Goal: Task Accomplishment & Management: Use online tool/utility

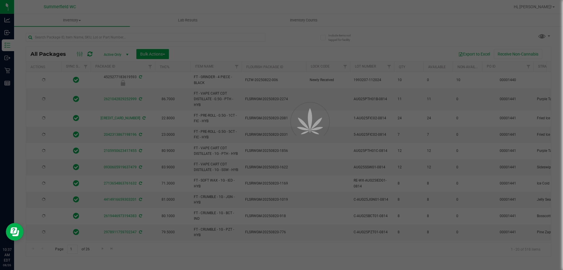
click at [120, 38] on div at bounding box center [281, 135] width 563 height 270
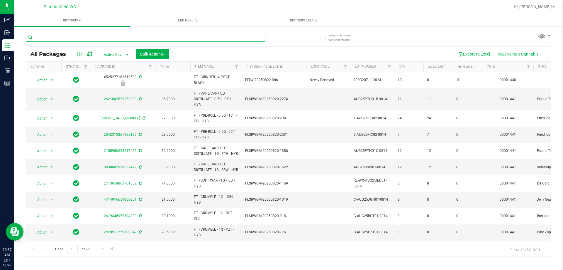
click at [118, 38] on input "text" at bounding box center [146, 37] width 240 height 9
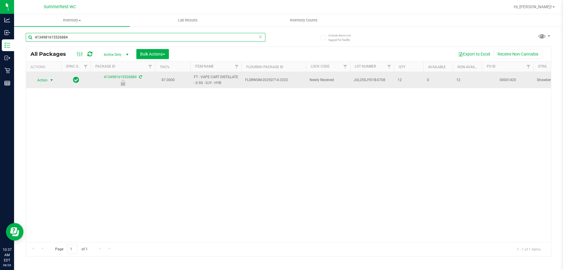
type input "4134981615526884"
click at [50, 82] on span "select" at bounding box center [51, 80] width 5 height 5
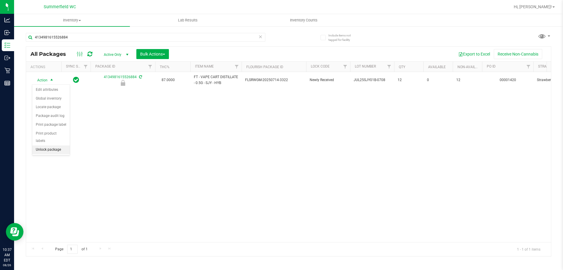
click at [57, 145] on li "Unlock package" at bounding box center [51, 149] width 38 height 9
